Goal: Task Accomplishment & Management: Use online tool/utility

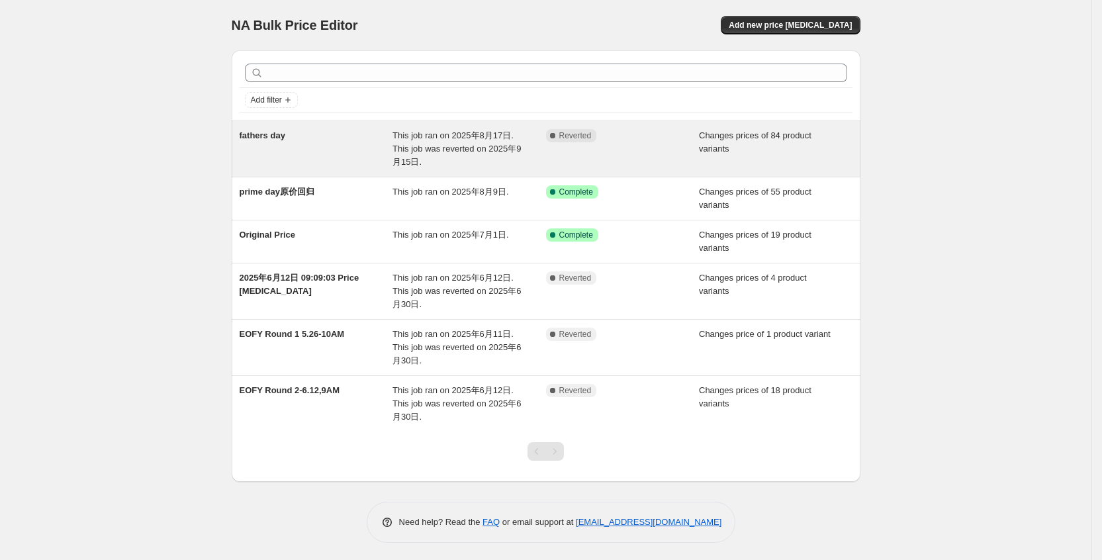
click at [638, 151] on div "Complete Reverted" at bounding box center [622, 149] width 153 height 40
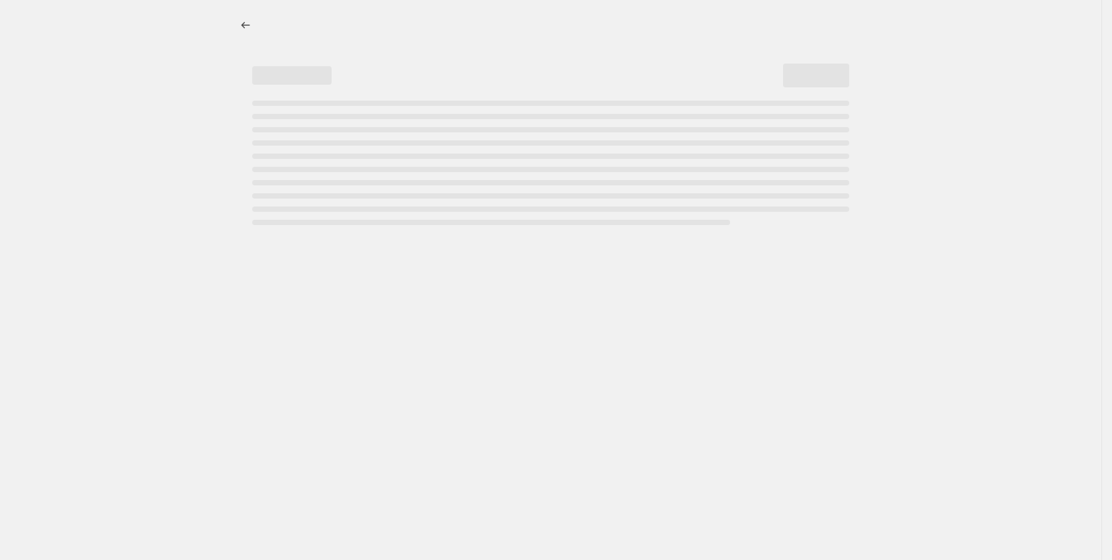
select select "collection"
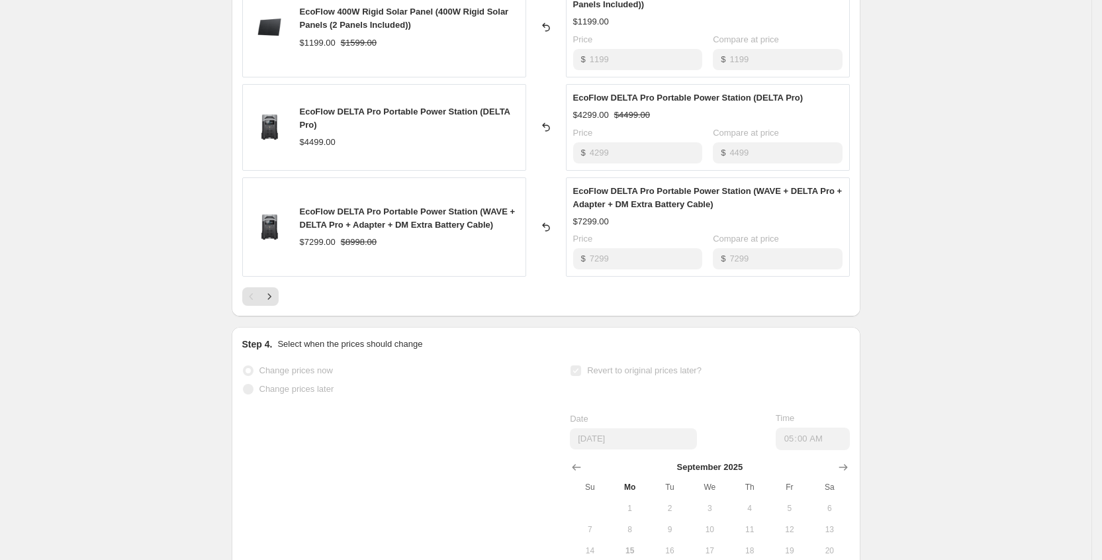
scroll to position [893, 0]
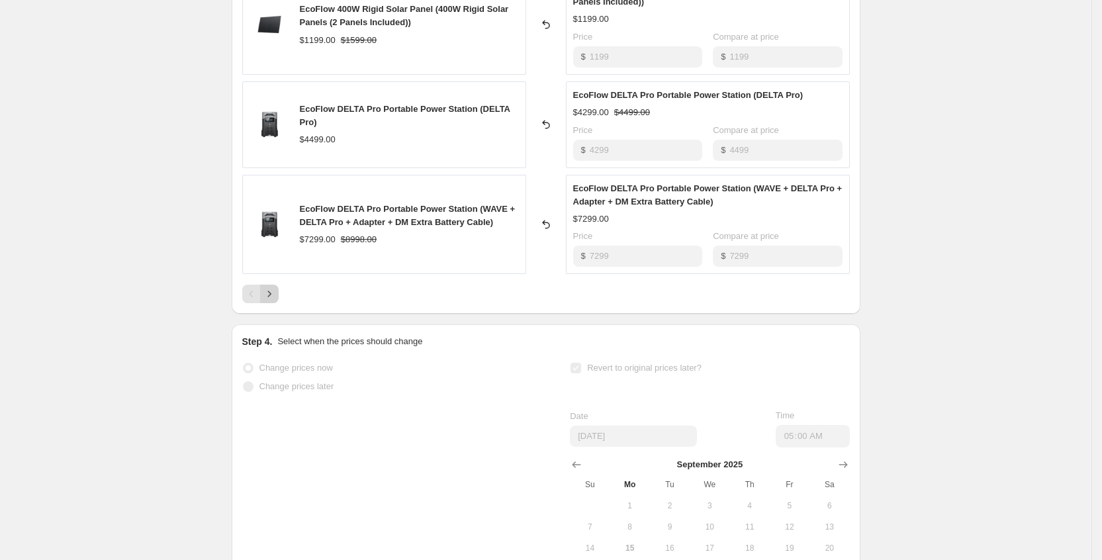
click at [272, 292] on icon "Next" at bounding box center [269, 293] width 13 height 13
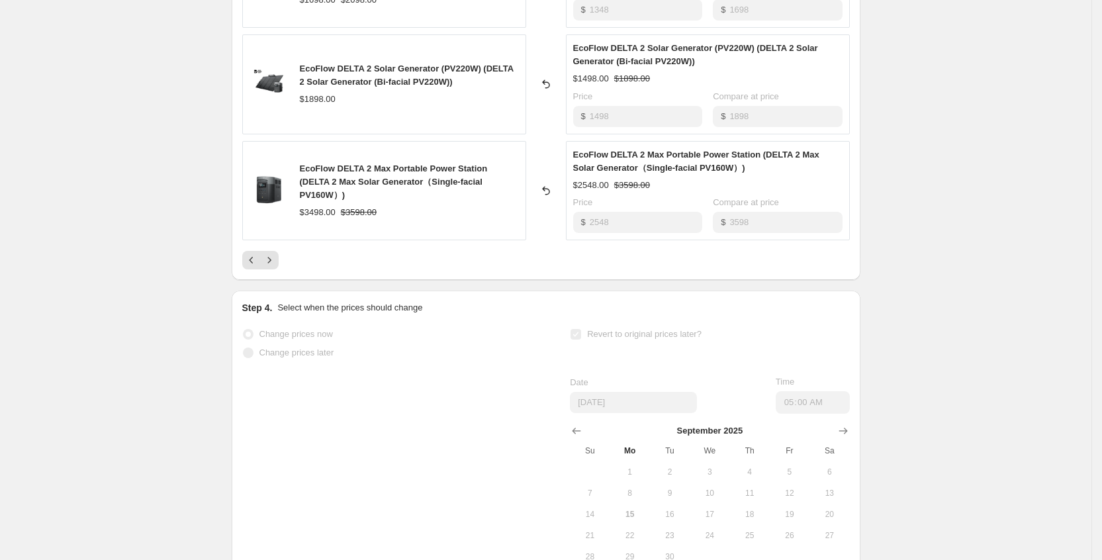
scroll to position [992, 0]
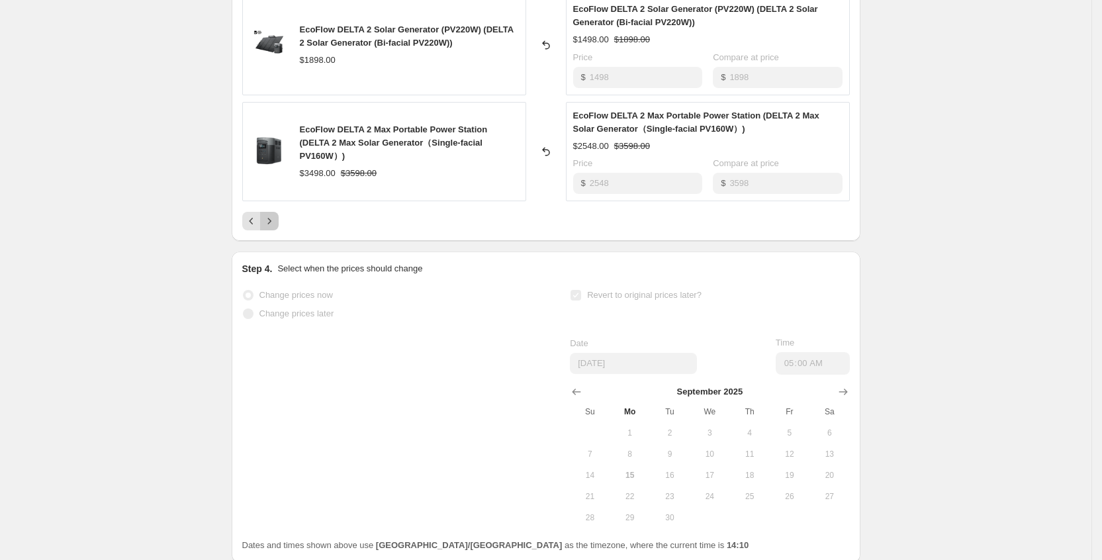
click at [279, 229] on button "Next" at bounding box center [269, 221] width 19 height 19
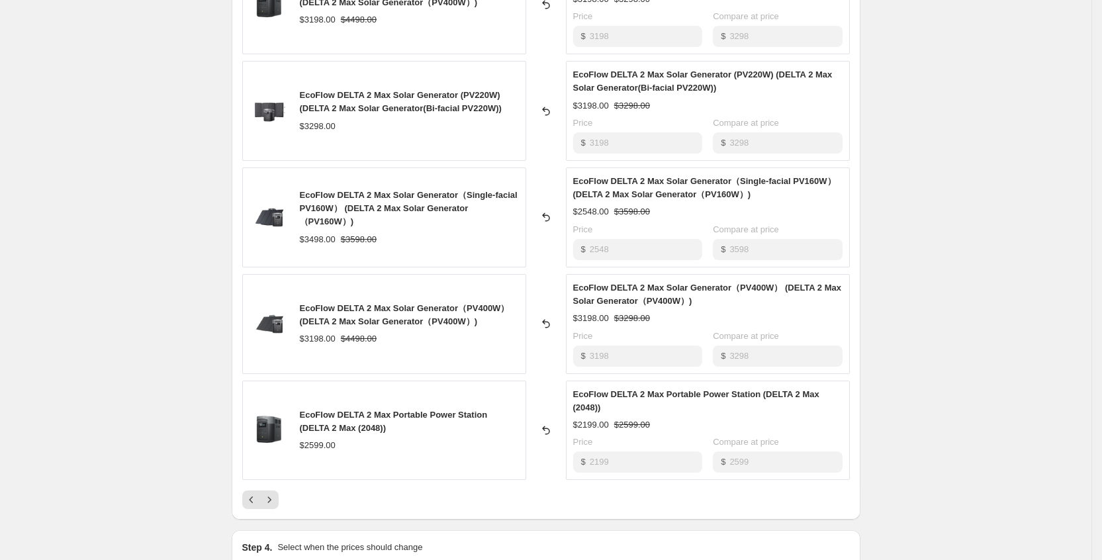
scroll to position [893, 0]
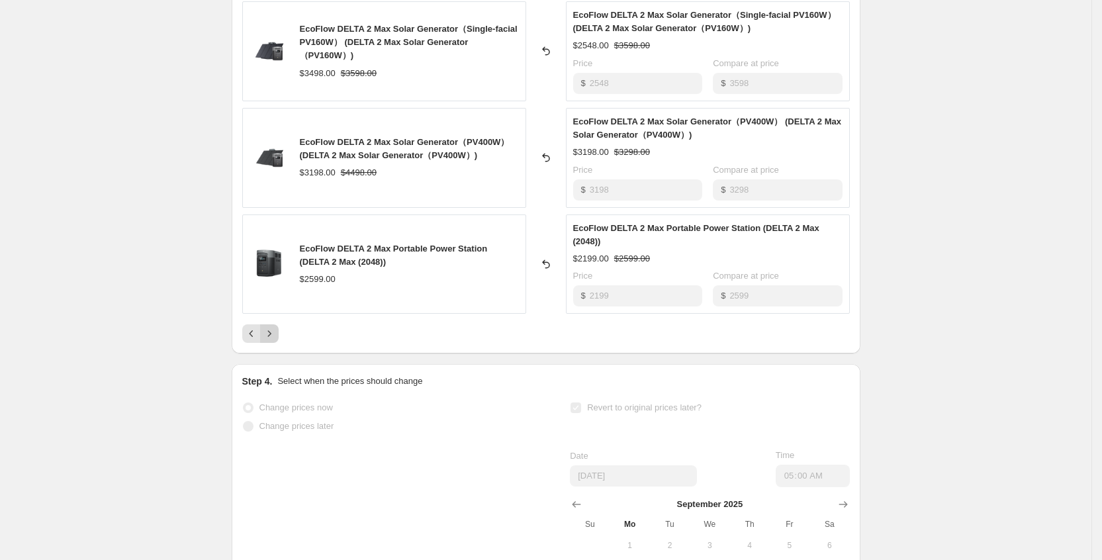
click at [276, 329] on icon "Next" at bounding box center [269, 333] width 13 height 13
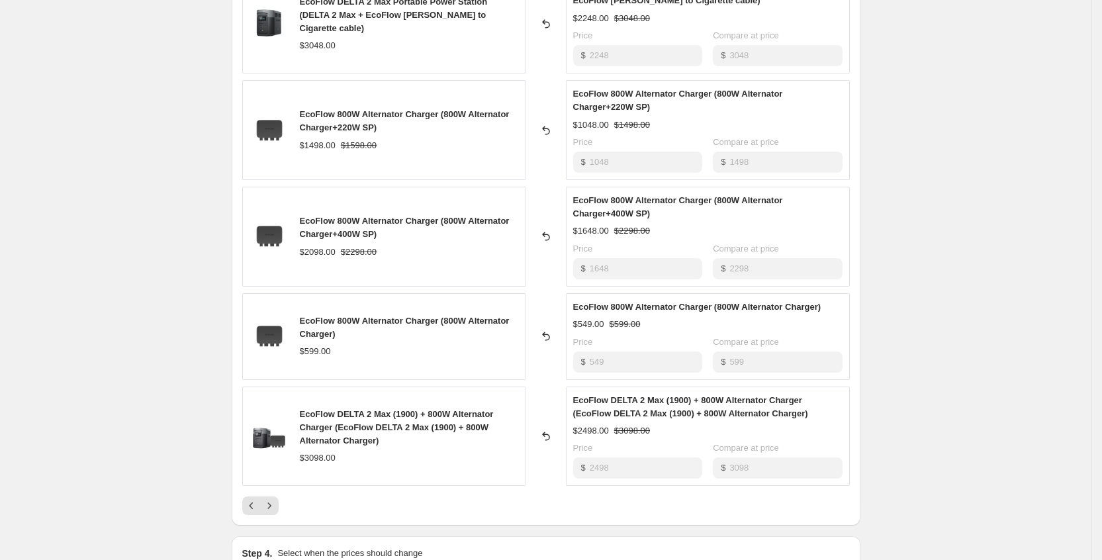
scroll to position [794, 0]
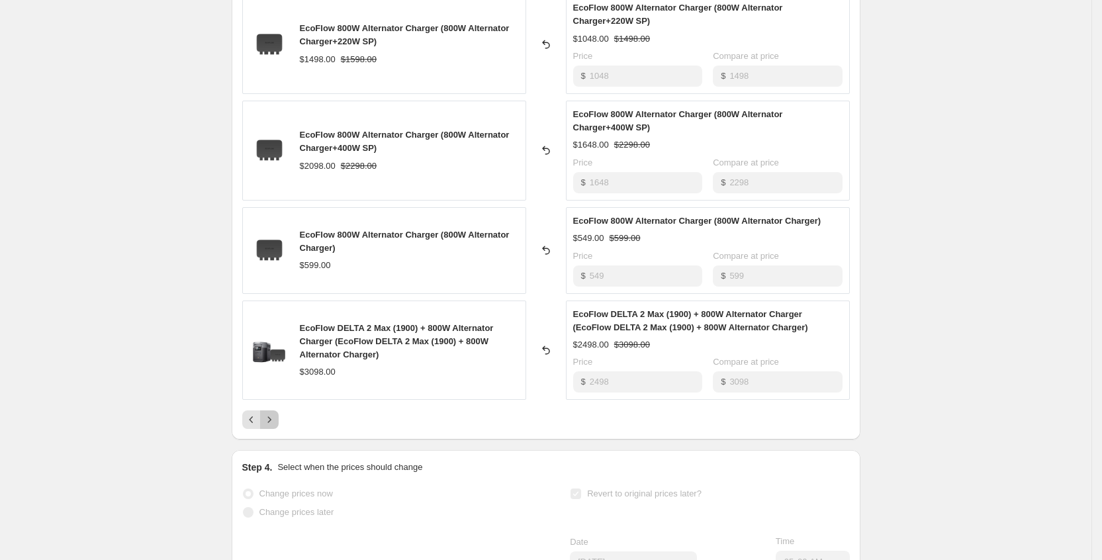
click at [274, 419] on icon "Next" at bounding box center [269, 419] width 13 height 13
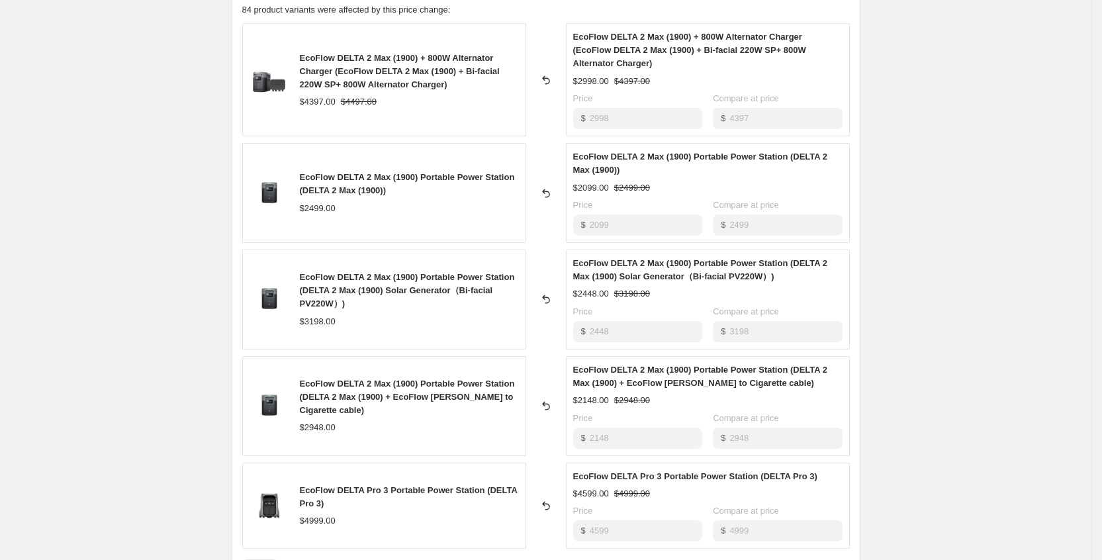
scroll to position [695, 0]
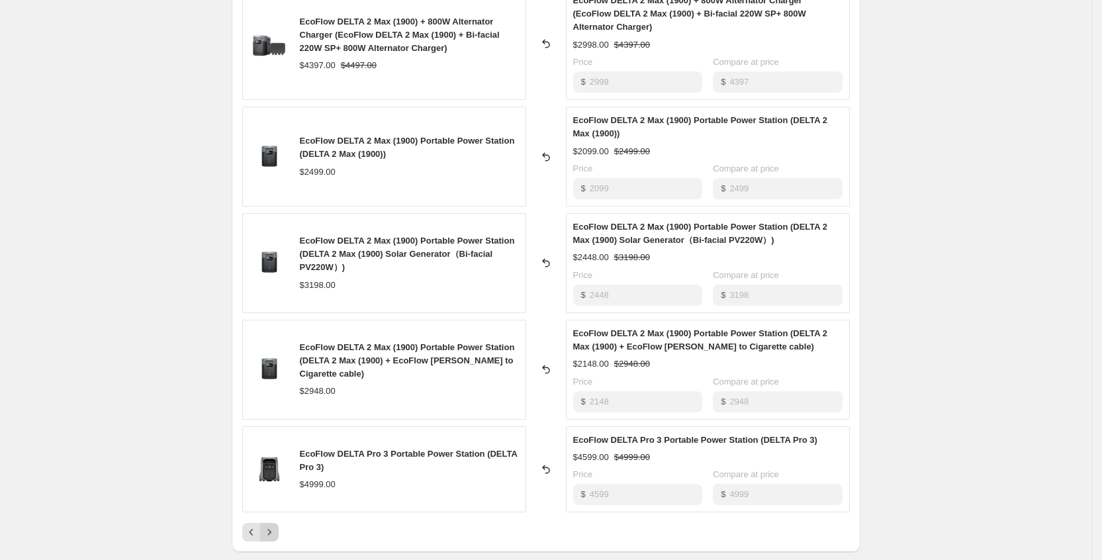
click at [279, 530] on button "Next" at bounding box center [269, 532] width 19 height 19
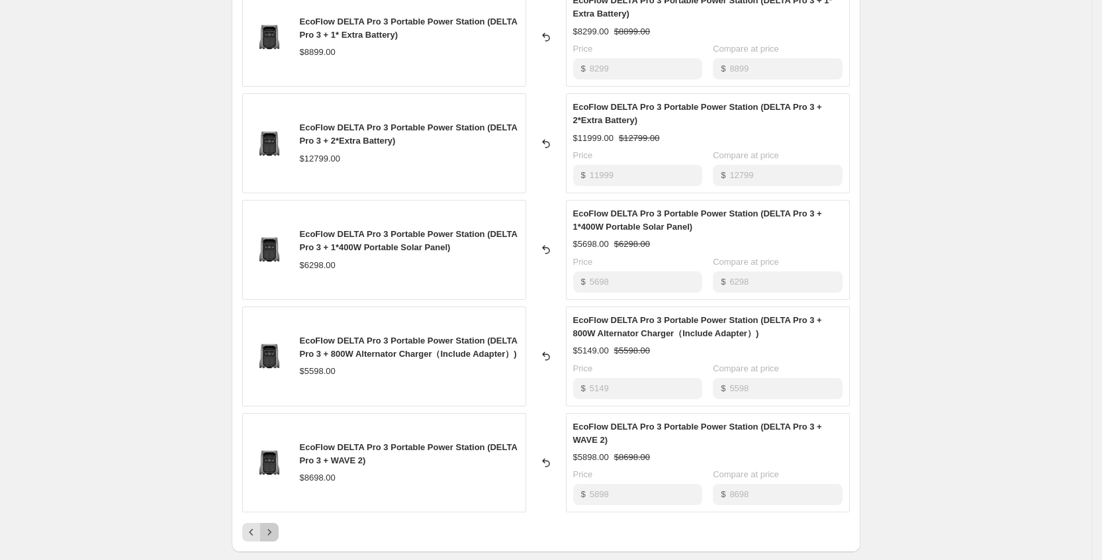
click at [271, 531] on icon "Next" at bounding box center [268, 532] width 3 height 6
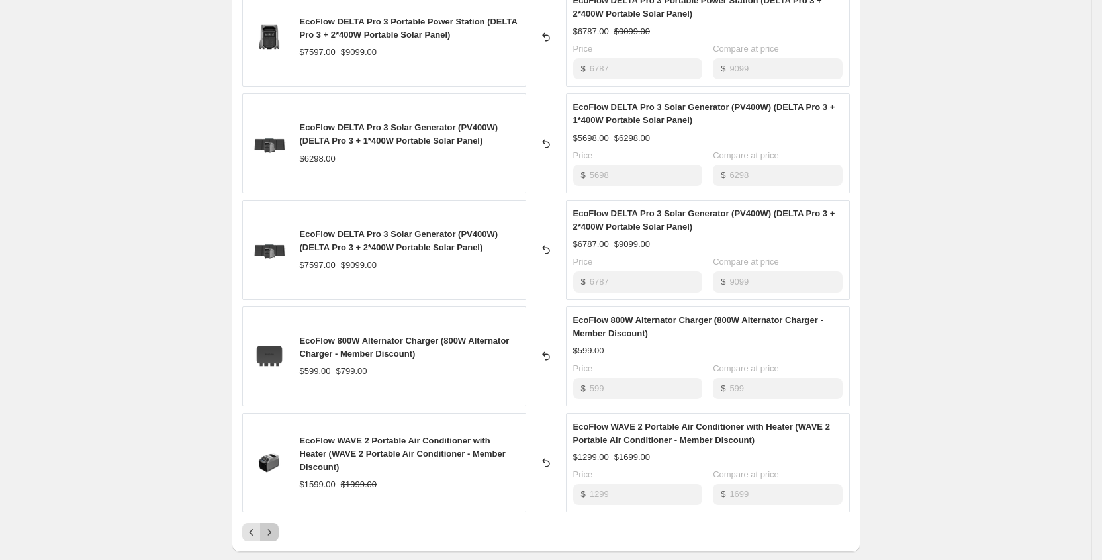
click at [276, 525] on icon "Next" at bounding box center [269, 531] width 13 height 13
